Goal: Find specific page/section

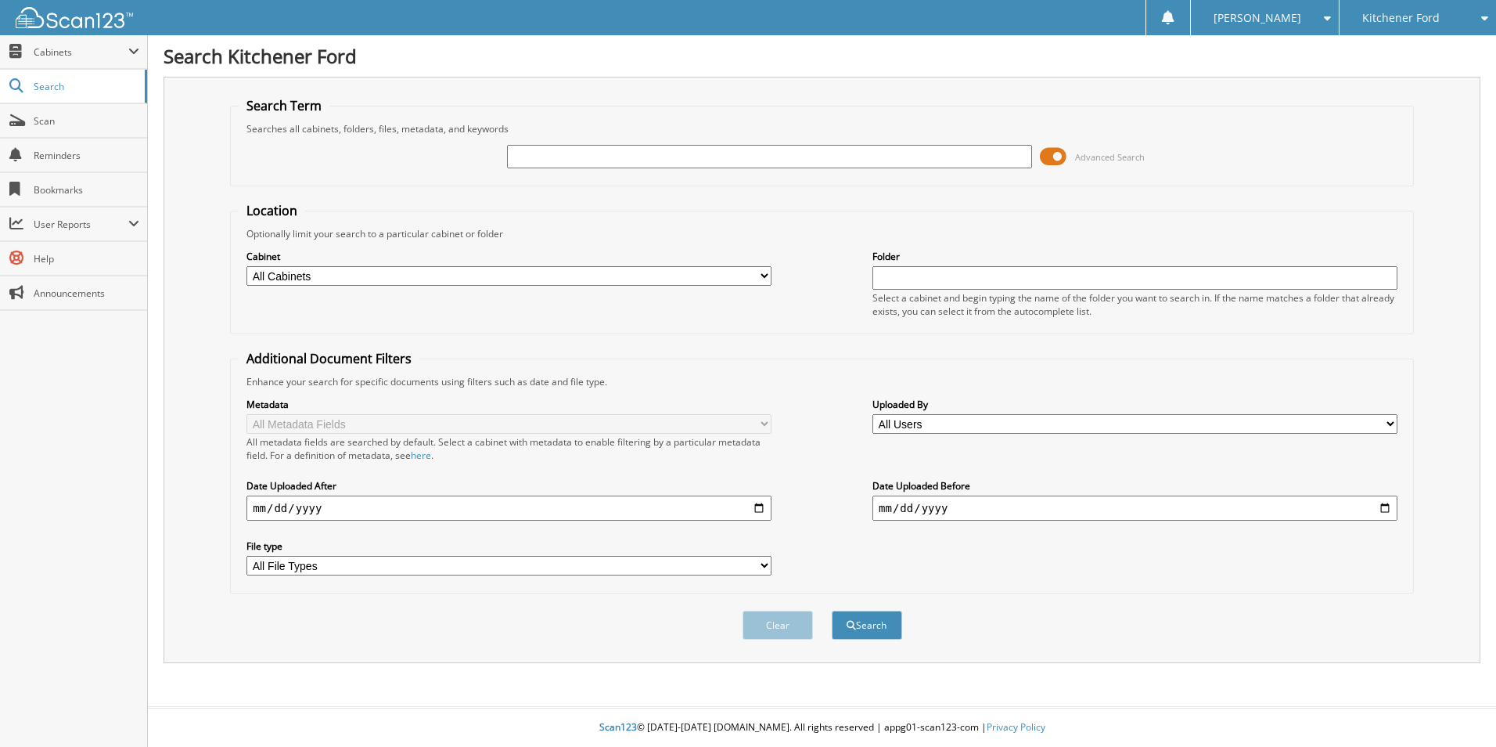
click at [554, 159] on input "text" at bounding box center [769, 156] width 525 height 23
type input "[PERSON_NAME]"
click at [832, 610] on button "Search" at bounding box center [867, 624] width 70 height 29
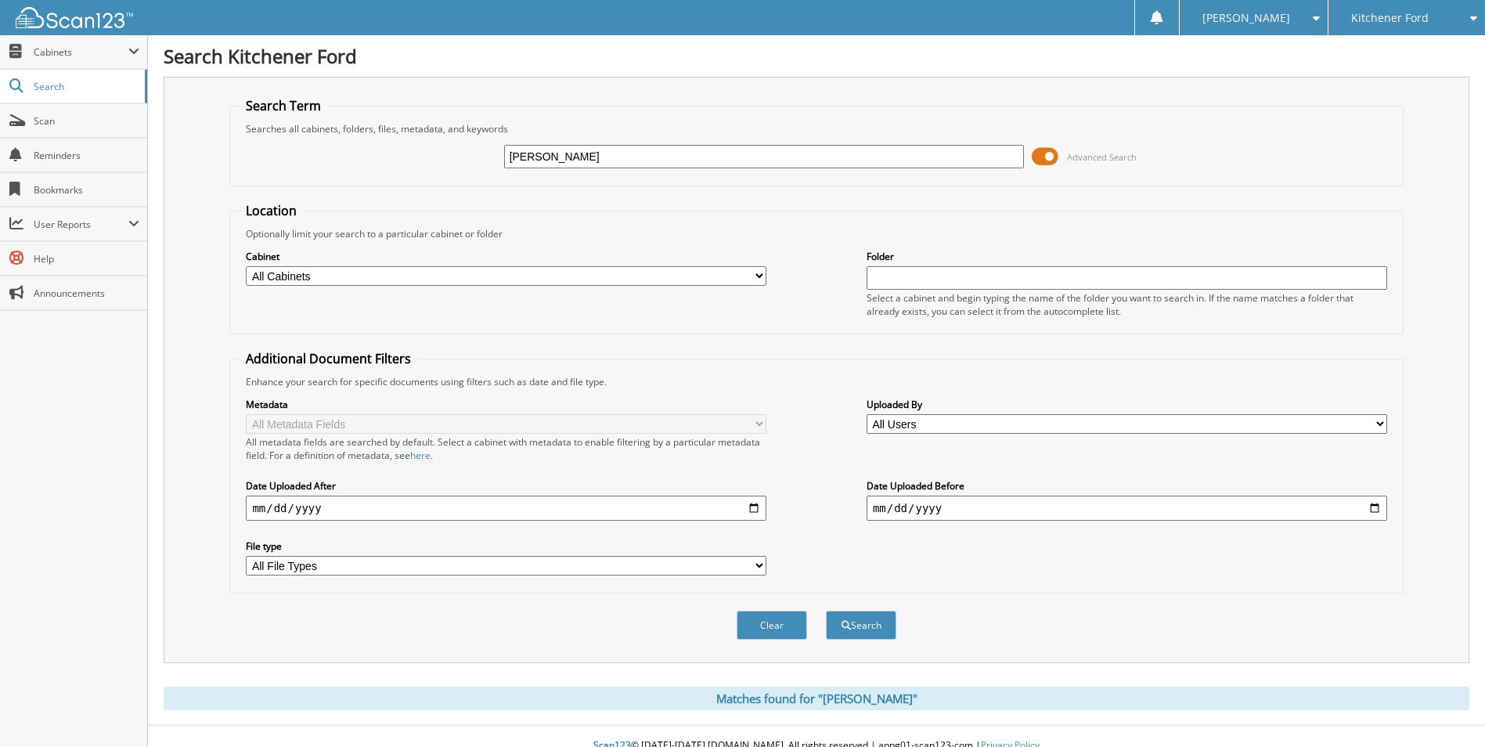
drag, startPoint x: 572, startPoint y: 151, endPoint x: 486, endPoint y: 149, distance: 86.1
click at [486, 149] on div "SCHNARR Advanced Search" at bounding box center [816, 156] width 1156 height 42
